Goal: Task Accomplishment & Management: Complete application form

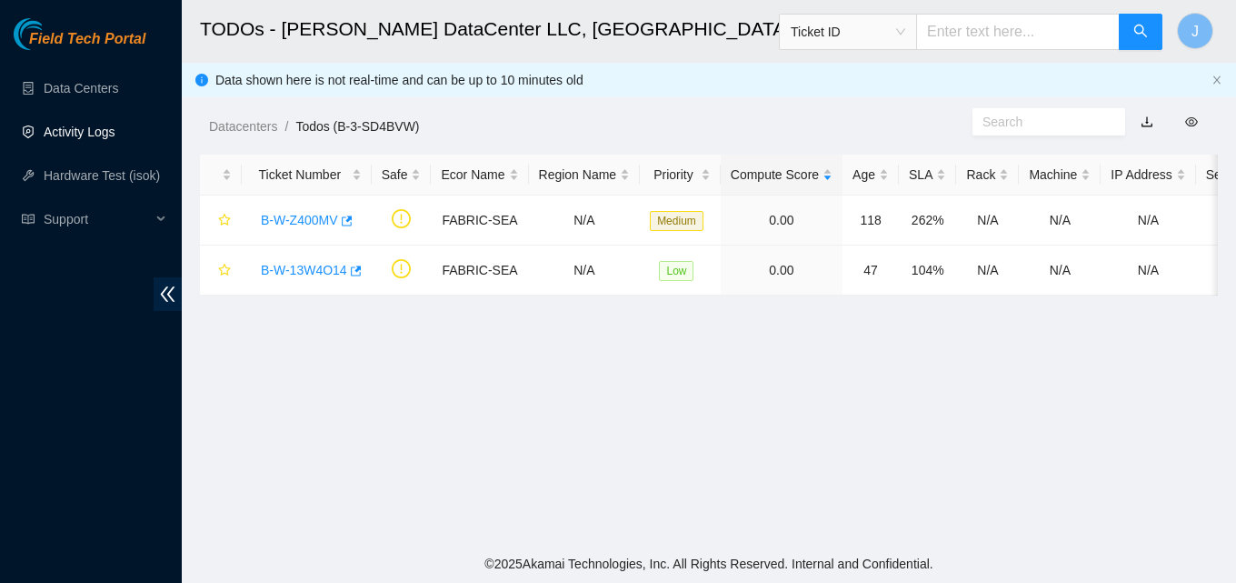
click at [72, 135] on link "Activity Logs" at bounding box center [80, 132] width 72 height 15
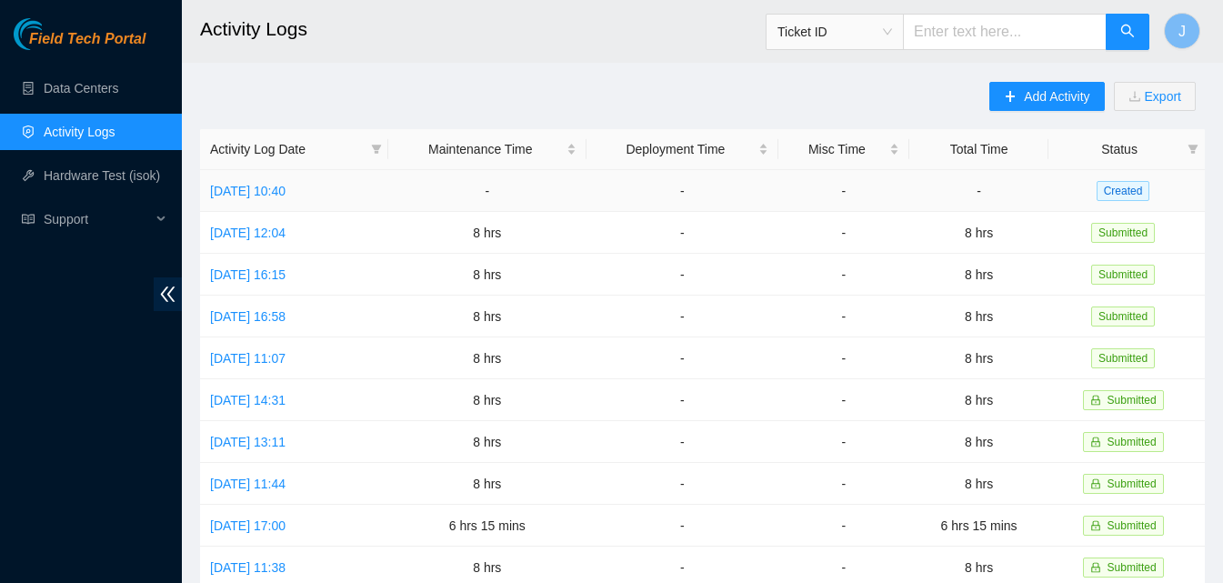
click at [325, 198] on td "[DATE] 10:40" at bounding box center [294, 191] width 188 height 42
click at [285, 194] on link "[DATE] 10:40" at bounding box center [247, 191] width 75 height 15
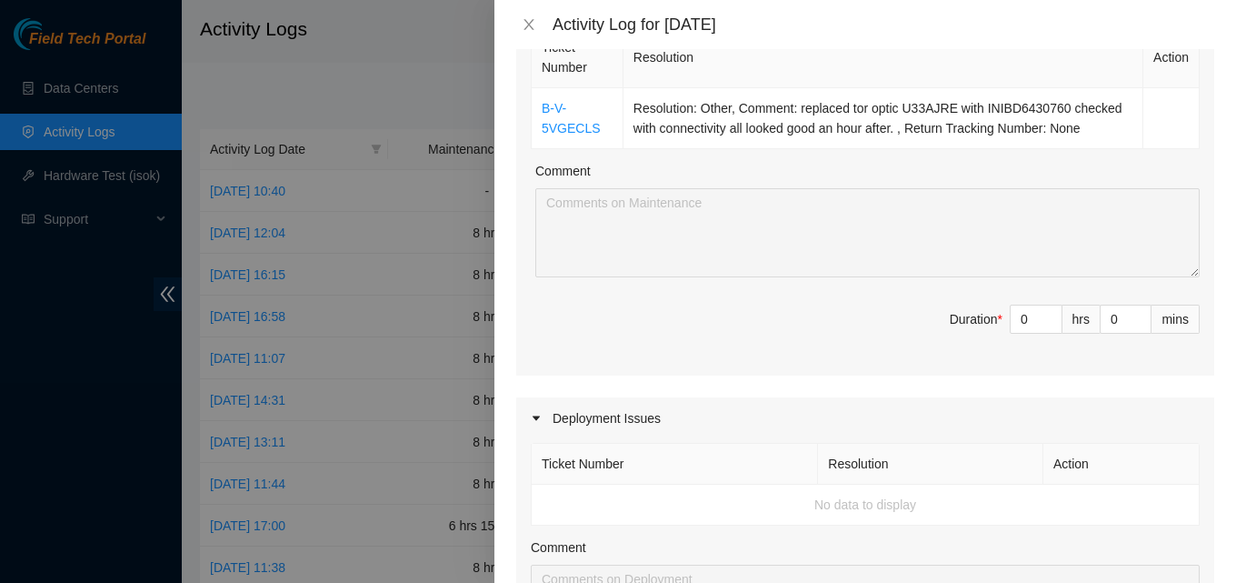
scroll to position [364, 0]
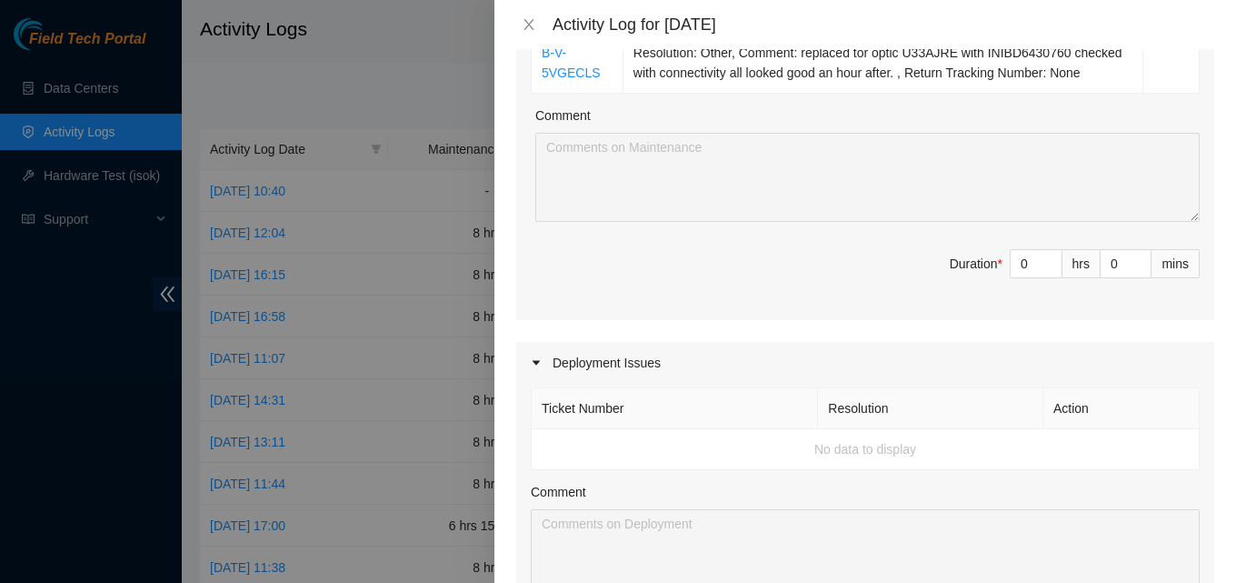
click at [1043, 248] on div "Ticket Number Resolution Action B-V-5VGECLS Resolution: Other, Comment: replace…" at bounding box center [865, 143] width 698 height 353
click at [1013, 264] on input "0" at bounding box center [1036, 263] width 51 height 27
type input "8"
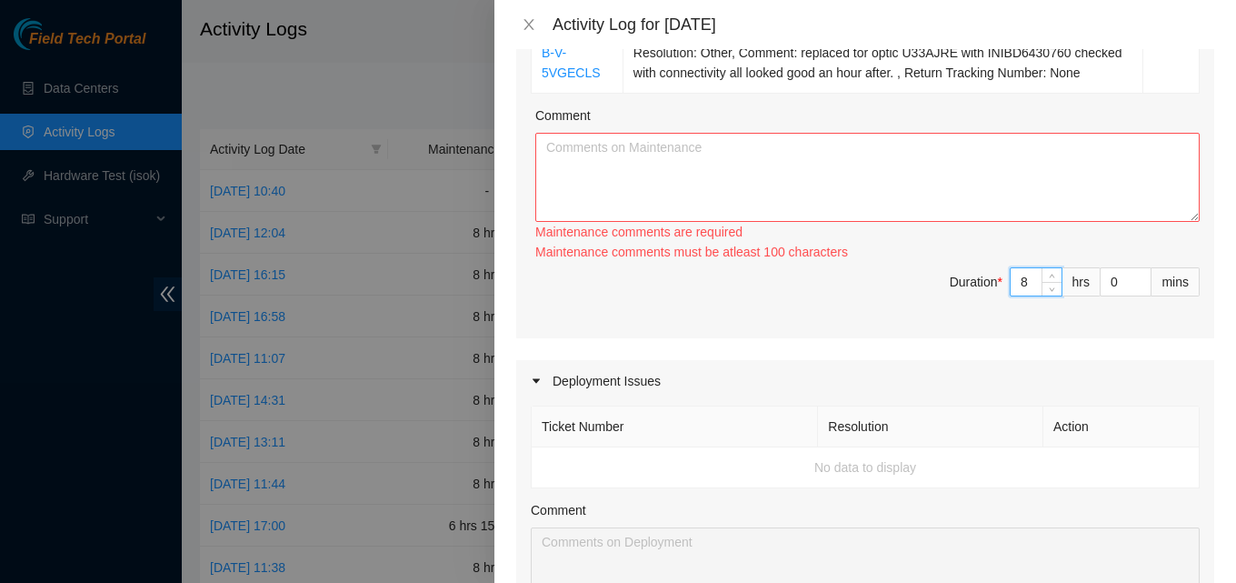
type input "8"
click at [837, 163] on textarea "Comment" at bounding box center [867, 177] width 664 height 89
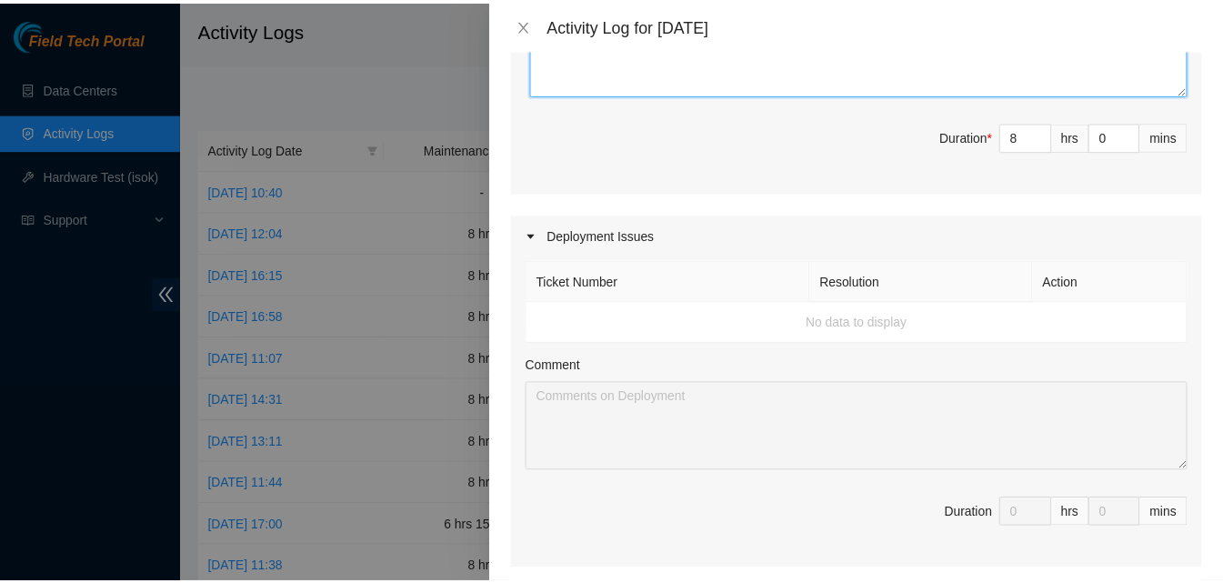
scroll to position [953, 0]
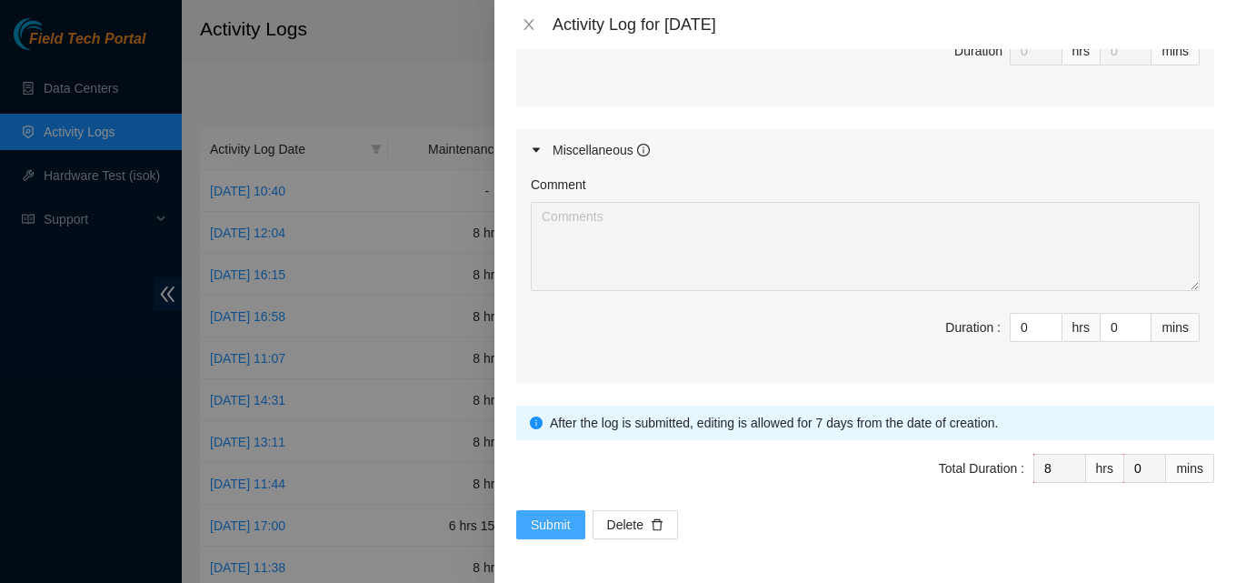
type textarea "worked on a fiber ticket. got things up and running. helped new techs with thei…"
click at [570, 521] on span "Submit" at bounding box center [551, 524] width 40 height 20
